Goal: Task Accomplishment & Management: Complete application form

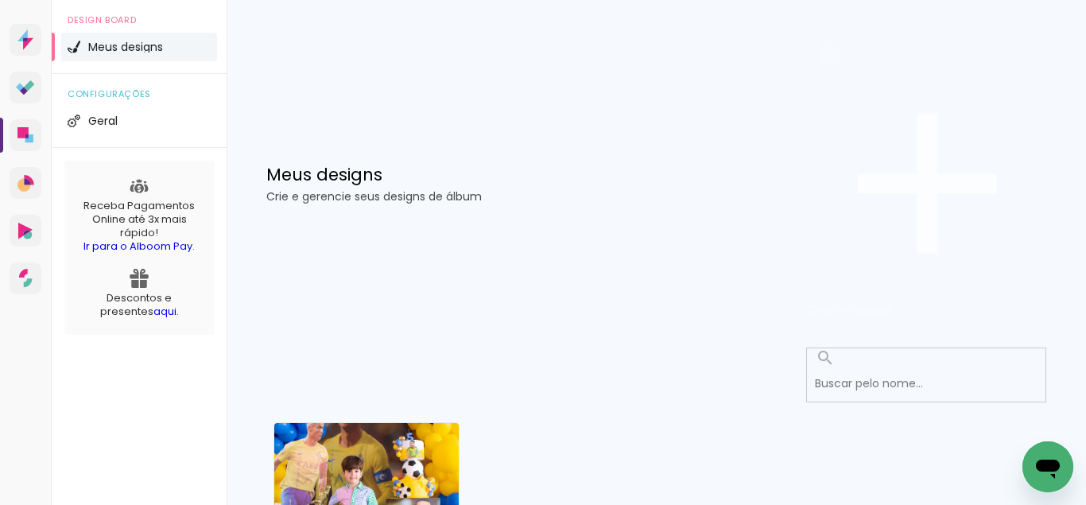
click at [939, 99] on iron-icon at bounding box center [926, 183] width 238 height 238
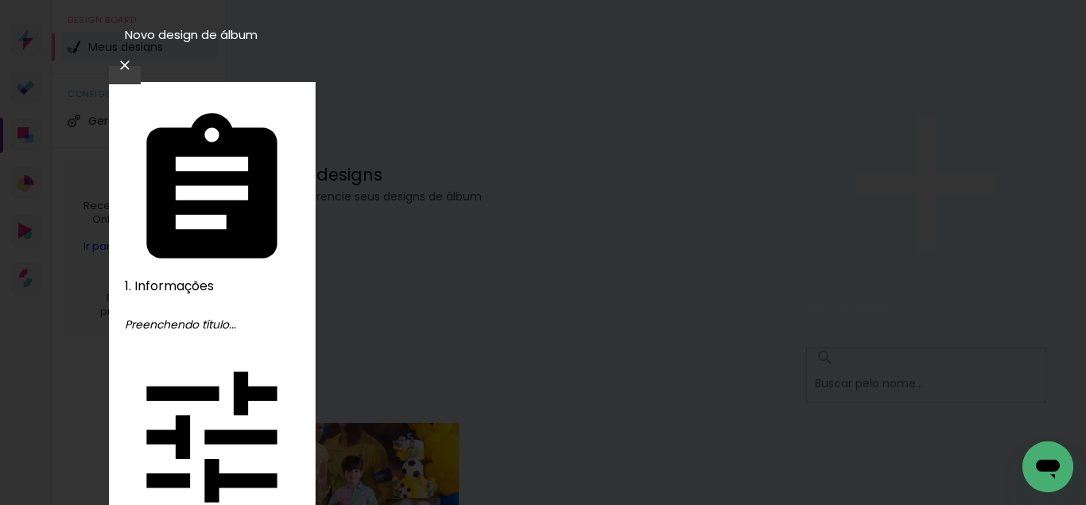
click at [0, 0] on paper-input-container "Título do álbum" at bounding box center [0, 0] width 0 height 0
click at [0, 0] on div "Informações Dê um título ao seu álbum. Avançar" at bounding box center [0, 0] width 0 height 0
click at [0, 0] on paper-input-container "Título do álbum" at bounding box center [0, 0] width 0 height 0
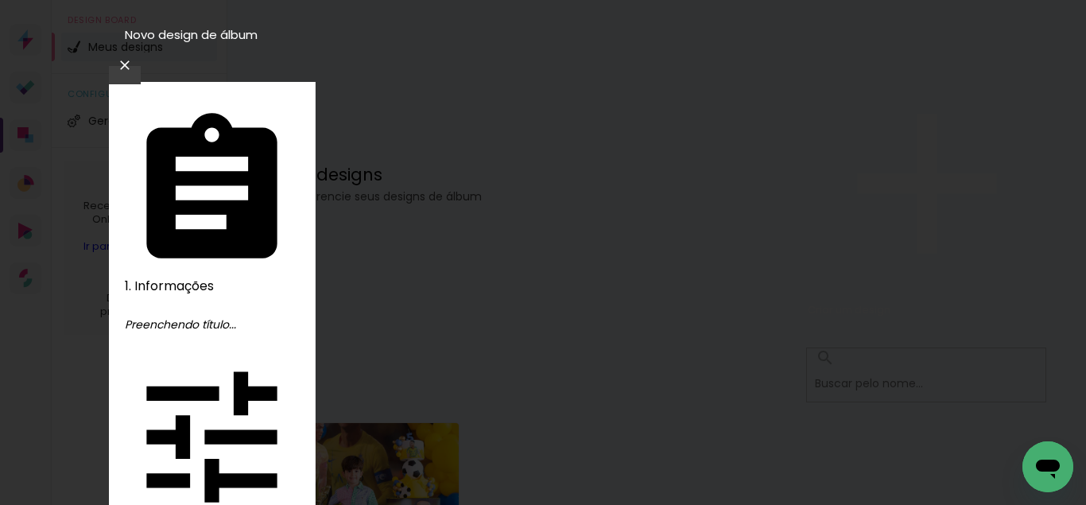
type input "[PERSON_NAME], 1 ano"
type paper-input "[PERSON_NAME], 1 ano"
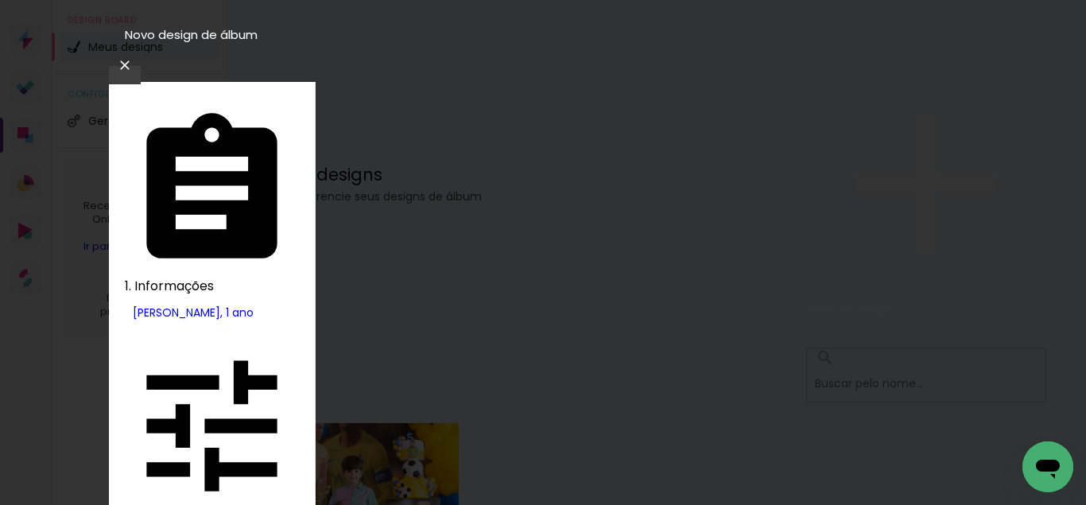
type input "f"
type input "l"
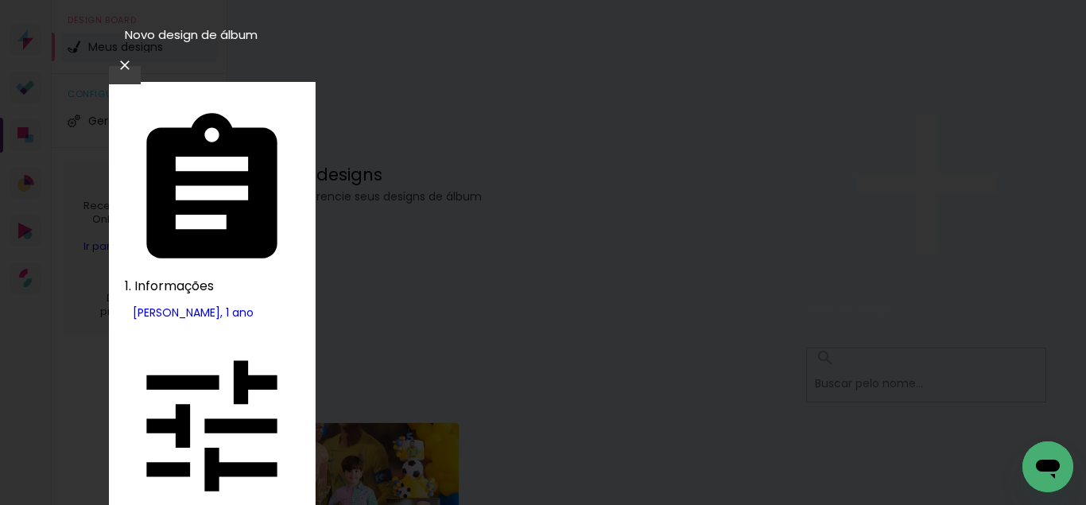
click at [0, 0] on slot "Avançar" at bounding box center [0, 0] width 0 height 0
drag, startPoint x: 355, startPoint y: 305, endPoint x: 327, endPoint y: 296, distance: 29.9
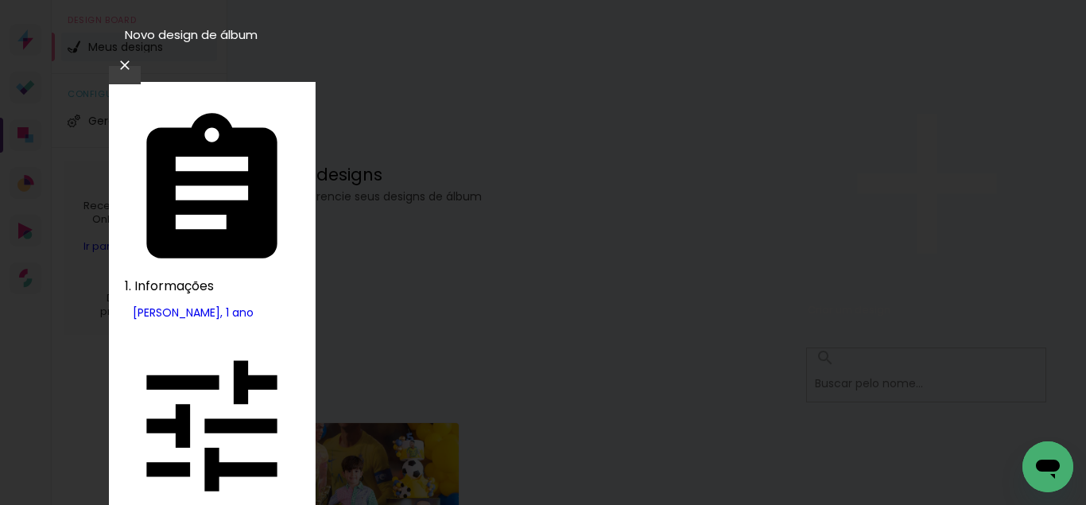
type input "3"
type input ","
type input "20,3"
type paper-input "20,3"
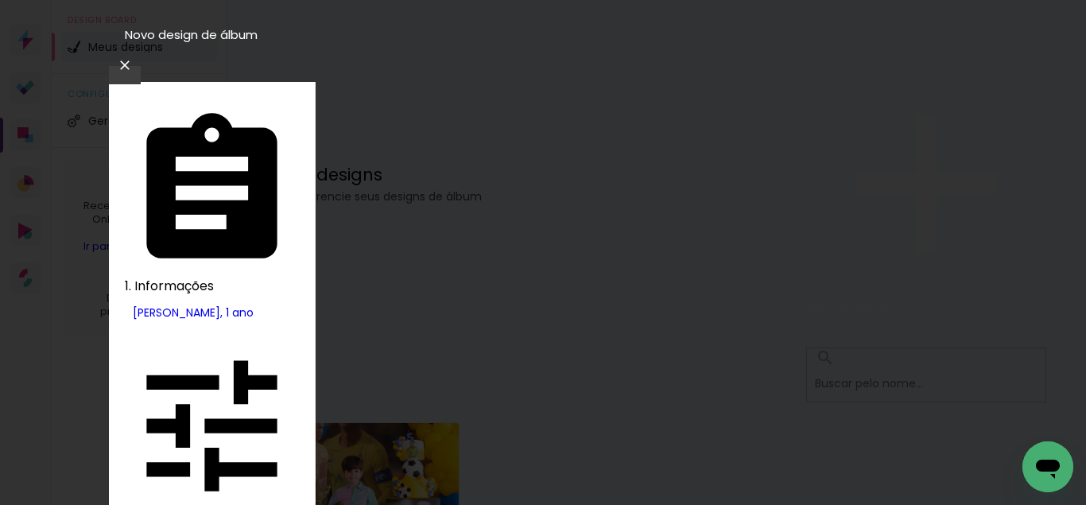
scroll to position [163, 0]
drag, startPoint x: 656, startPoint y: 448, endPoint x: 604, endPoint y: 446, distance: 51.7
type input "50,8"
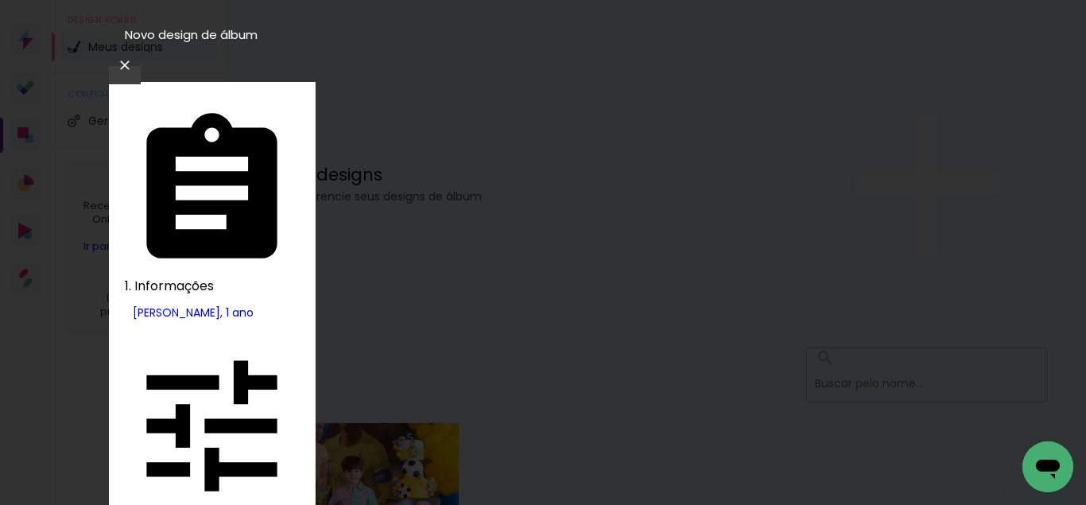
type paper-input "50,8"
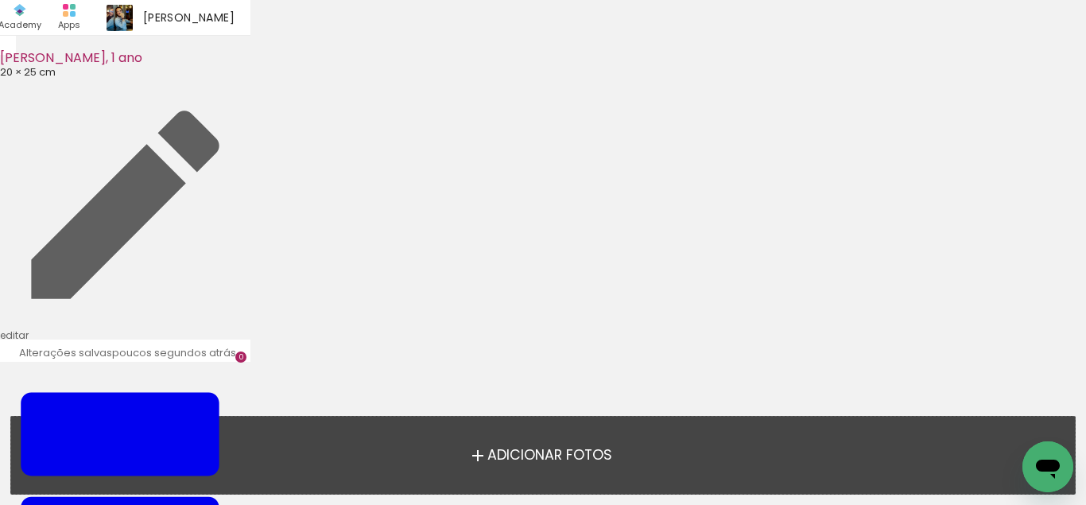
scroll to position [50, 0]
